Goal: Task Accomplishment & Management: Manage account settings

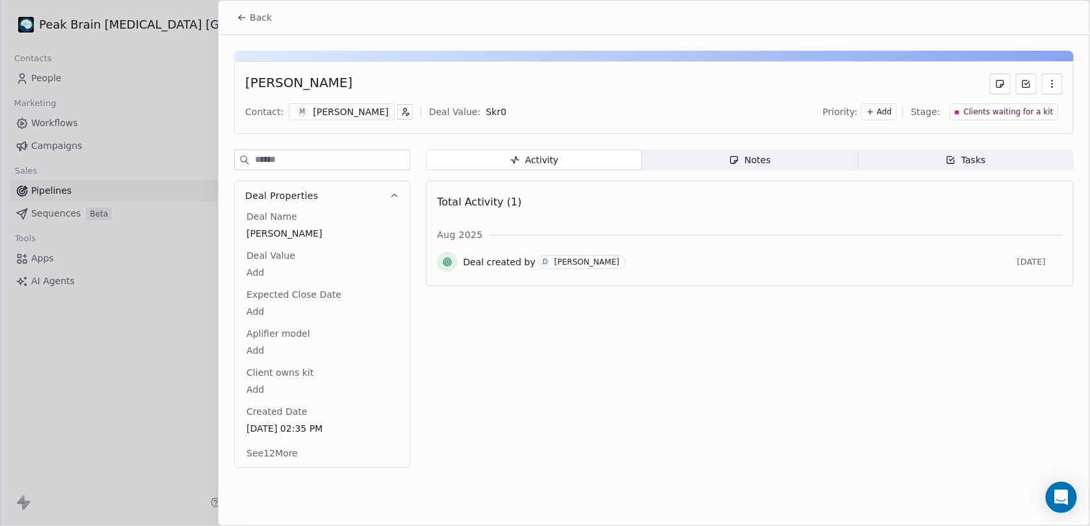
click at [193, 373] on div at bounding box center [545, 263] width 1090 height 526
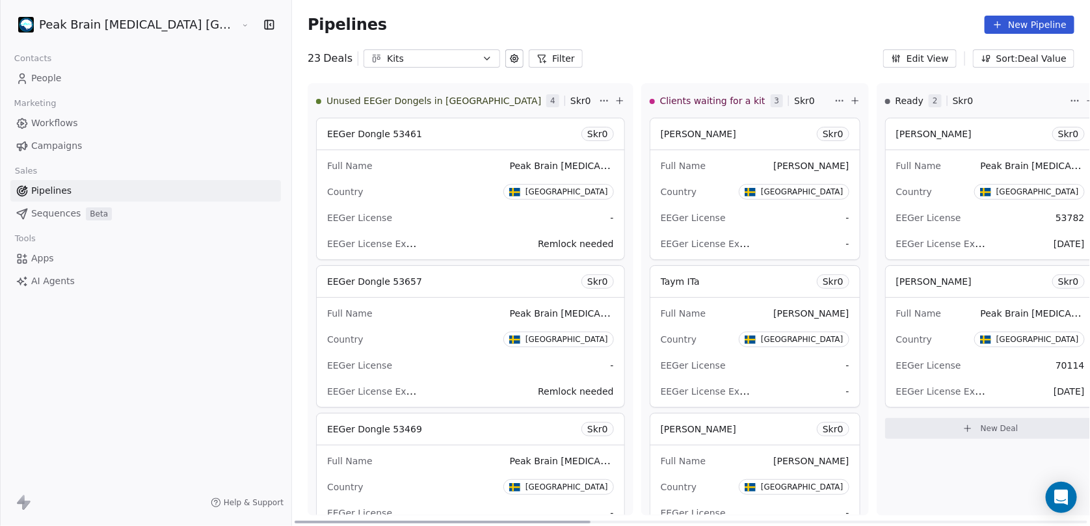
click at [615, 100] on icon at bounding box center [620, 101] width 10 height 10
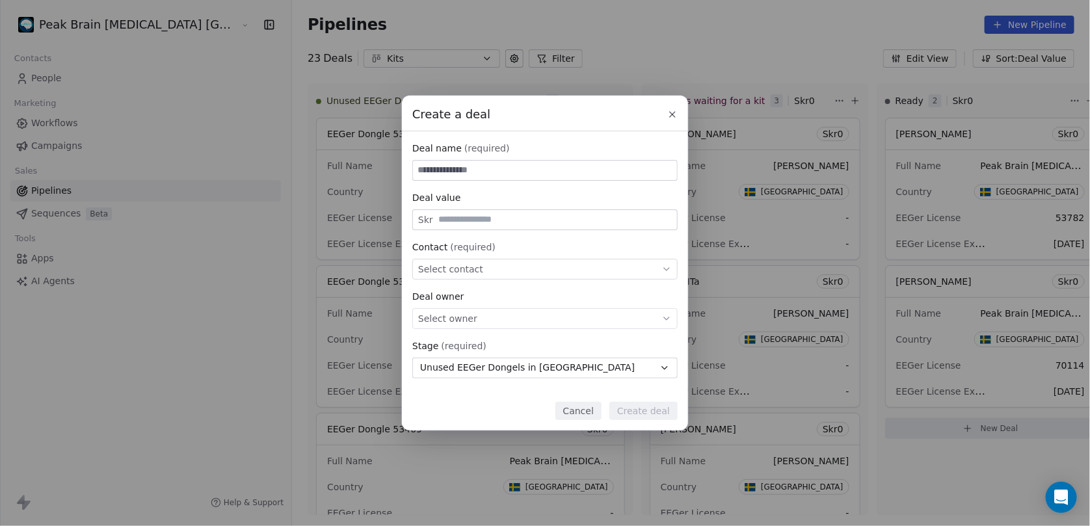
click at [676, 116] on icon at bounding box center [672, 114] width 10 height 10
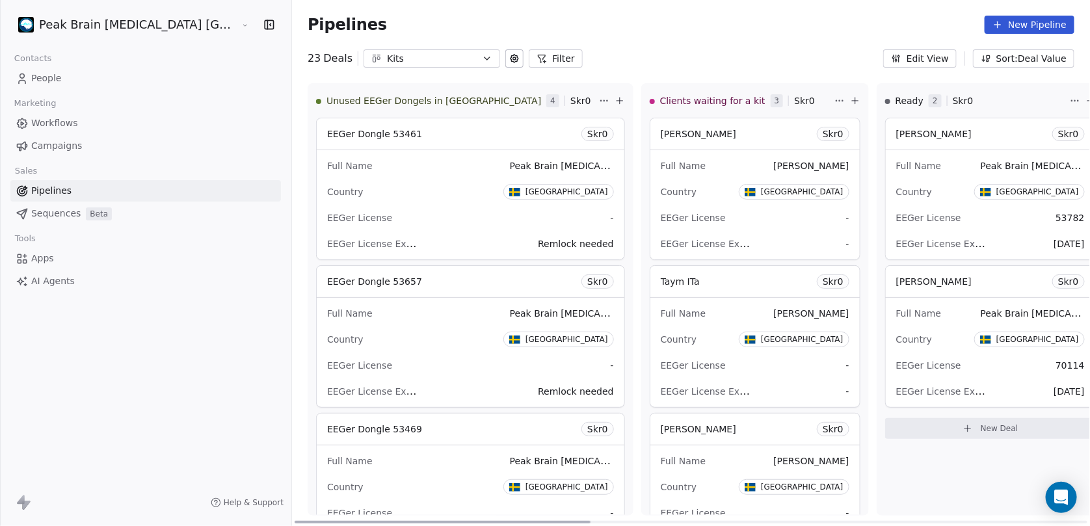
click at [423, 209] on div "EEGer License -" at bounding box center [470, 217] width 287 height 21
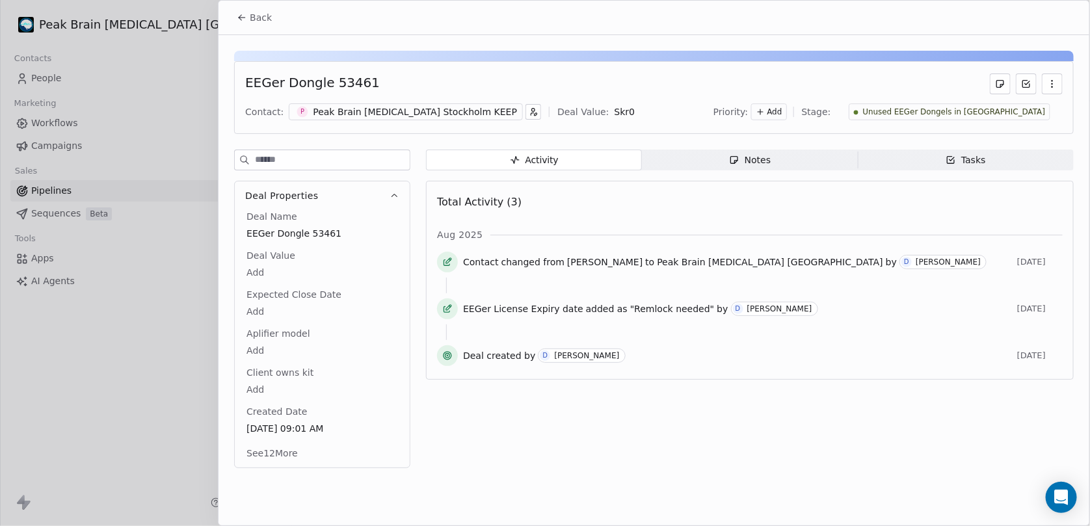
click at [447, 310] on icon at bounding box center [447, 309] width 10 height 10
click at [446, 310] on icon at bounding box center [448, 307] width 5 height 5
click at [529, 108] on icon "button" at bounding box center [533, 111] width 9 height 9
click at [507, 108] on html "Peak Brain [MEDICAL_DATA] [GEOGRAPHIC_DATA] [GEOGRAPHIC_DATA] Contacts People M…" at bounding box center [545, 263] width 1090 height 526
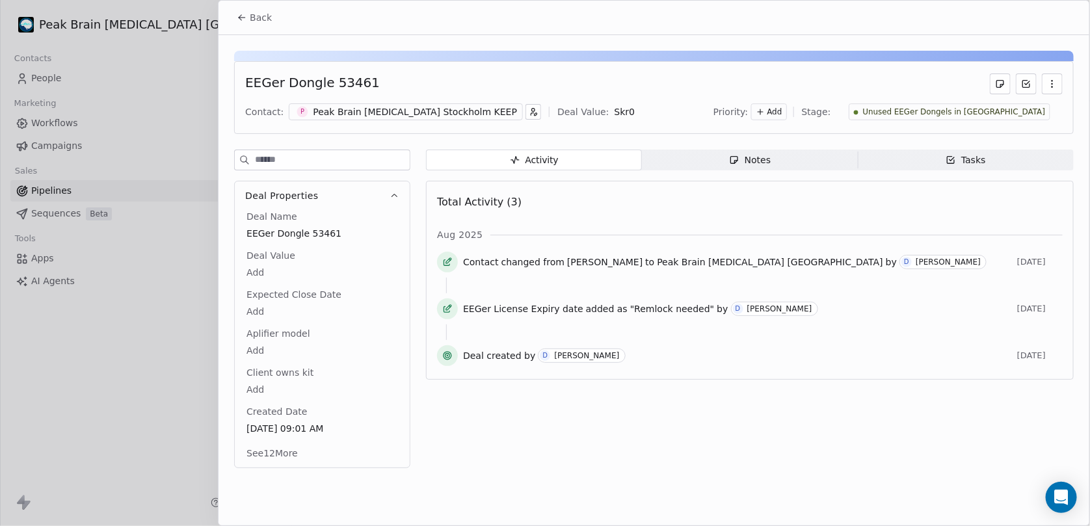
click at [583, 108] on body "Peak Brain [MEDICAL_DATA] [GEOGRAPHIC_DATA] [GEOGRAPHIC_DATA] Contacts People M…" at bounding box center [545, 263] width 1090 height 526
click at [697, 72] on html "Peak Brain [MEDICAL_DATA] [GEOGRAPHIC_DATA] [GEOGRAPHIC_DATA] Contacts People M…" at bounding box center [545, 263] width 1090 height 526
click at [782, 107] on span "Add" at bounding box center [774, 112] width 15 height 11
click at [834, 107] on html "Peak Brain [MEDICAL_DATA] [GEOGRAPHIC_DATA] [GEOGRAPHIC_DATA] Contacts People M…" at bounding box center [545, 263] width 1090 height 526
click at [1043, 83] on button "button" at bounding box center [1052, 83] width 21 height 21
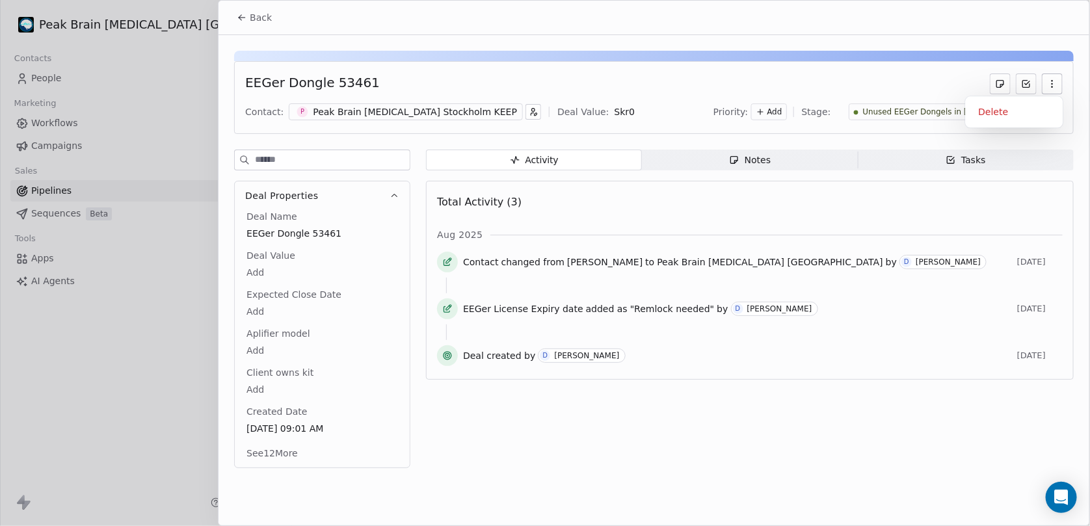
click at [927, 86] on div "EEGer Dongle 53461" at bounding box center [654, 83] width 818 height 21
click at [252, 12] on span "Back" at bounding box center [261, 17] width 22 height 13
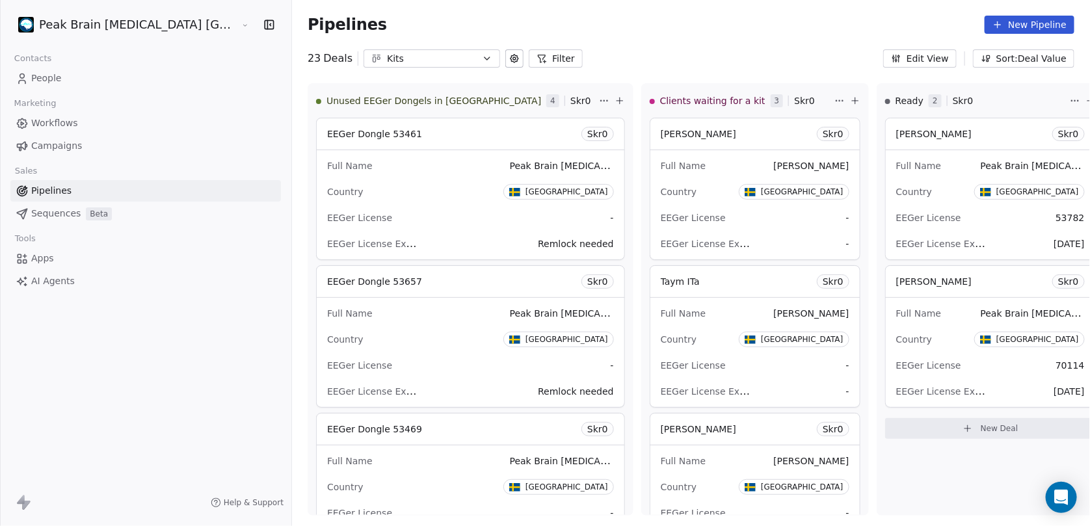
click at [509, 60] on icon at bounding box center [514, 58] width 10 height 10
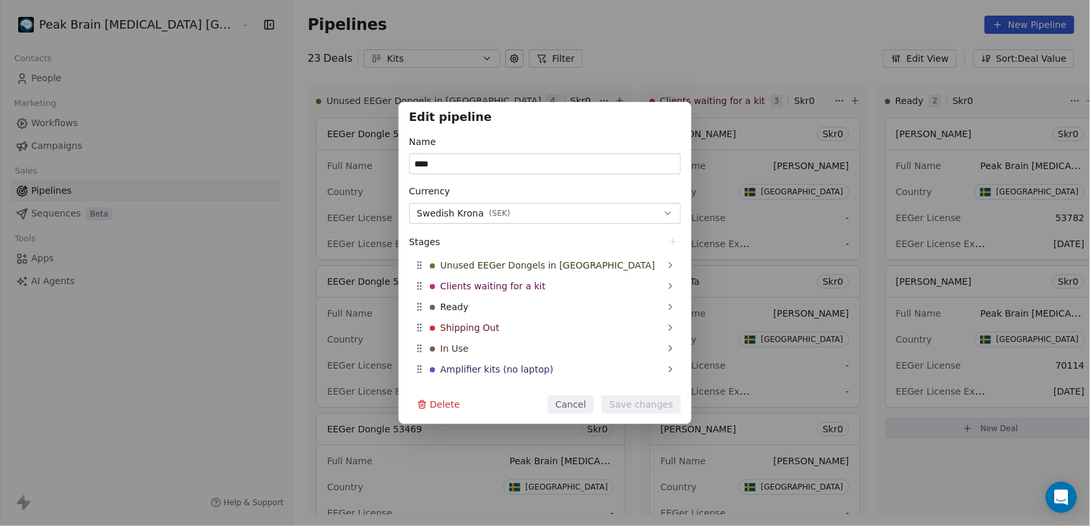
click at [586, 21] on div "Edit pipeline Name **** Currency Swedish Krona ( SEK ) Stages Unused EEGer Dong…" at bounding box center [545, 263] width 1090 height 526
click at [604, 53] on div "Edit pipeline Name **** Currency Swedish Krona ( SEK ) Stages Unused EEGer Dong…" at bounding box center [545, 263] width 1090 height 526
click at [577, 406] on button "Cancel" at bounding box center [571, 404] width 46 height 18
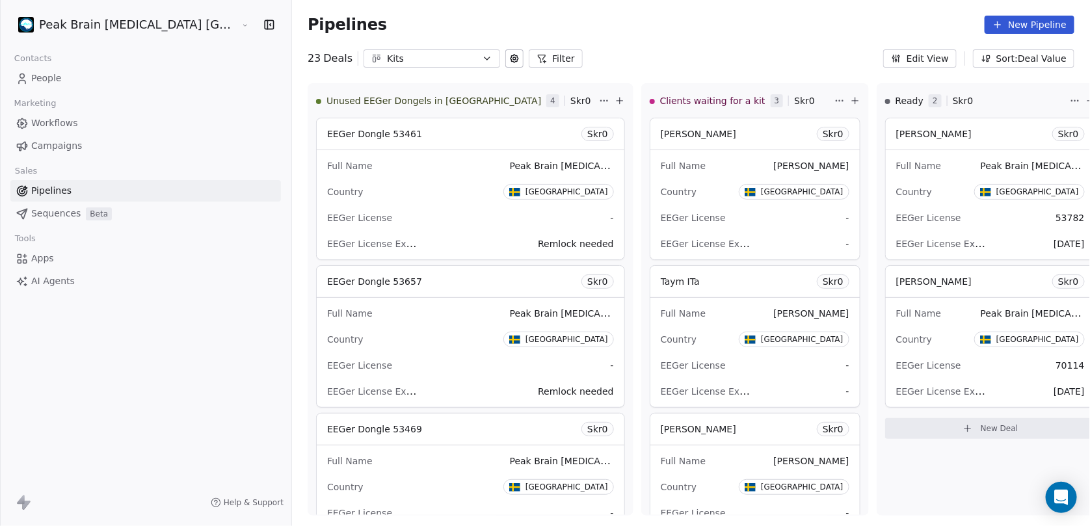
click at [942, 53] on button "Edit View" at bounding box center [919, 58] width 73 height 18
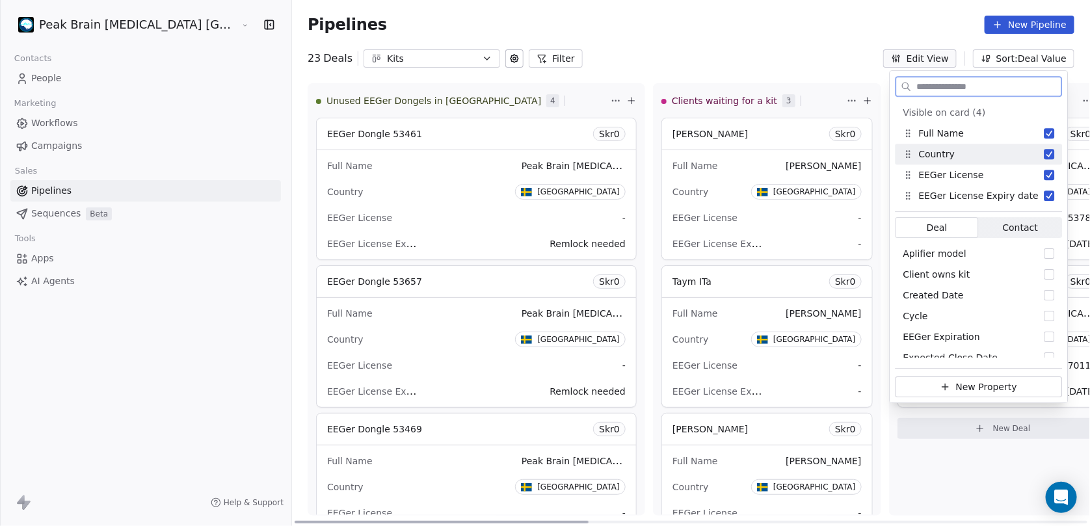
click at [685, 395] on div "EEGer License Expiry date -" at bounding box center [766, 391] width 189 height 21
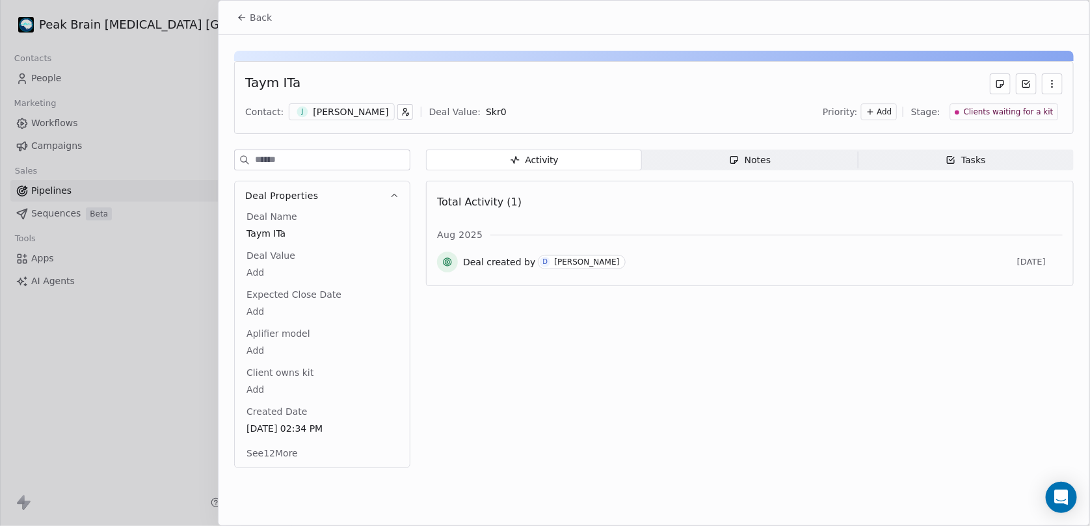
click at [285, 447] on button "See 12 More" at bounding box center [272, 453] width 67 height 23
click at [204, 359] on div at bounding box center [545, 263] width 1090 height 526
